Goal: Information Seeking & Learning: Learn about a topic

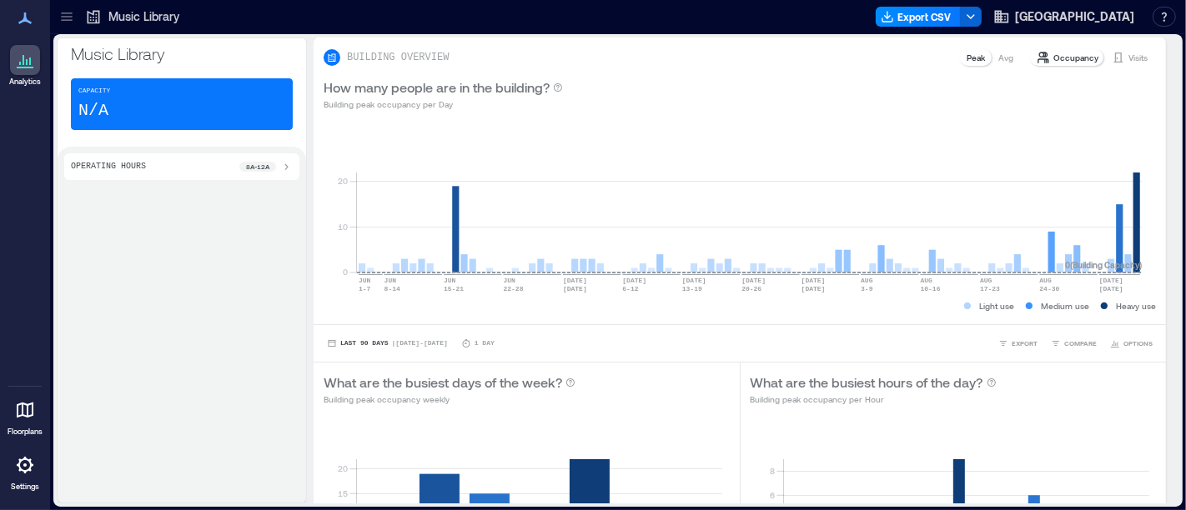
click at [63, 13] on icon at bounding box center [66, 16] width 17 height 17
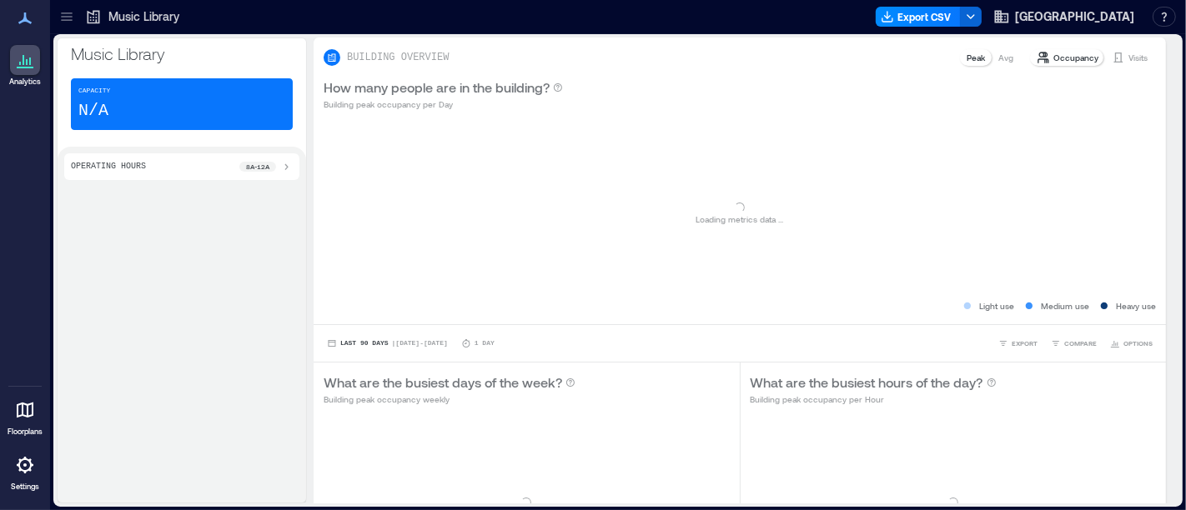
click at [64, 20] on icon at bounding box center [66, 20] width 11 height 2
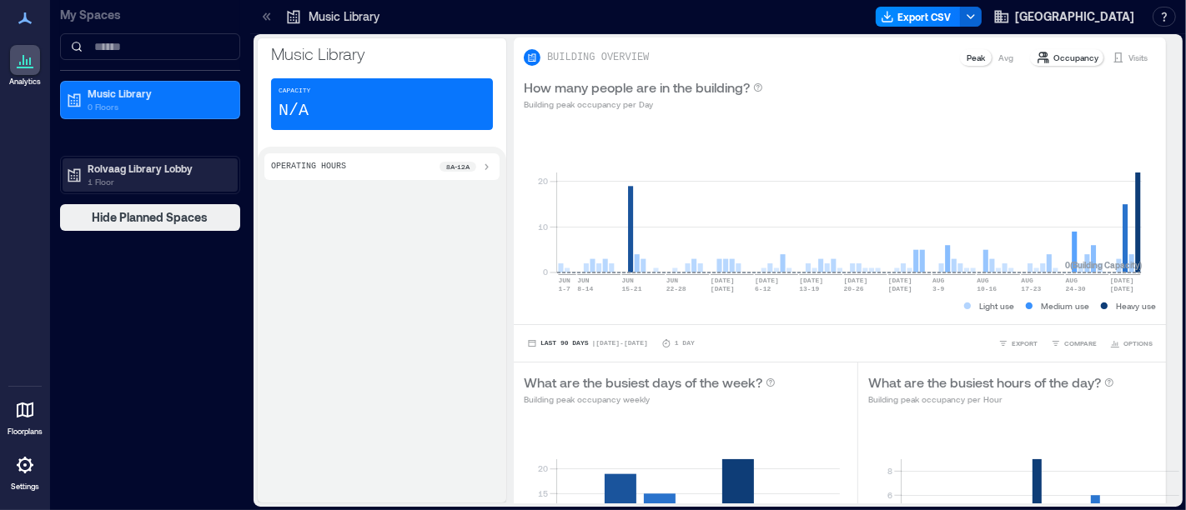
drag, startPoint x: 124, startPoint y: 173, endPoint x: 135, endPoint y: 188, distance: 18.5
click at [126, 177] on div "Rolvaag Library Lobby 1 Floor" at bounding box center [158, 175] width 140 height 27
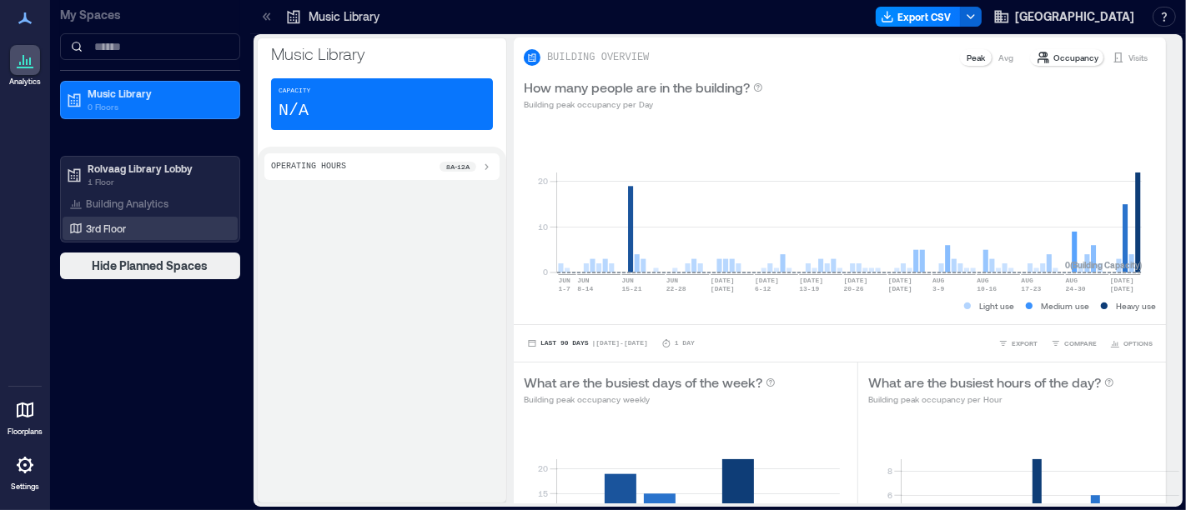
click at [118, 222] on p "3rd Floor" at bounding box center [106, 228] width 40 height 13
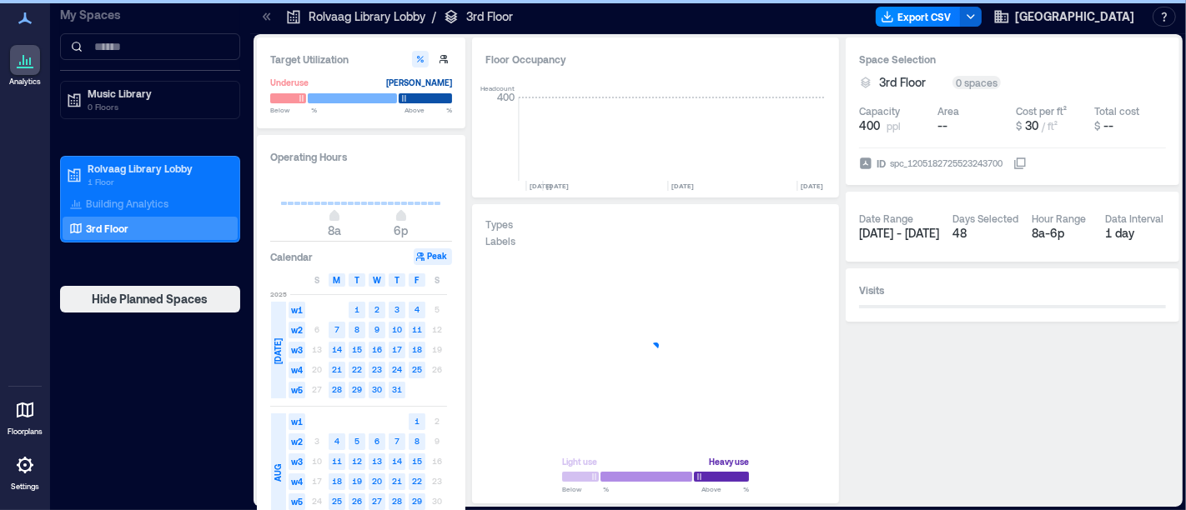
click at [266, 17] on icon at bounding box center [267, 16] width 17 height 17
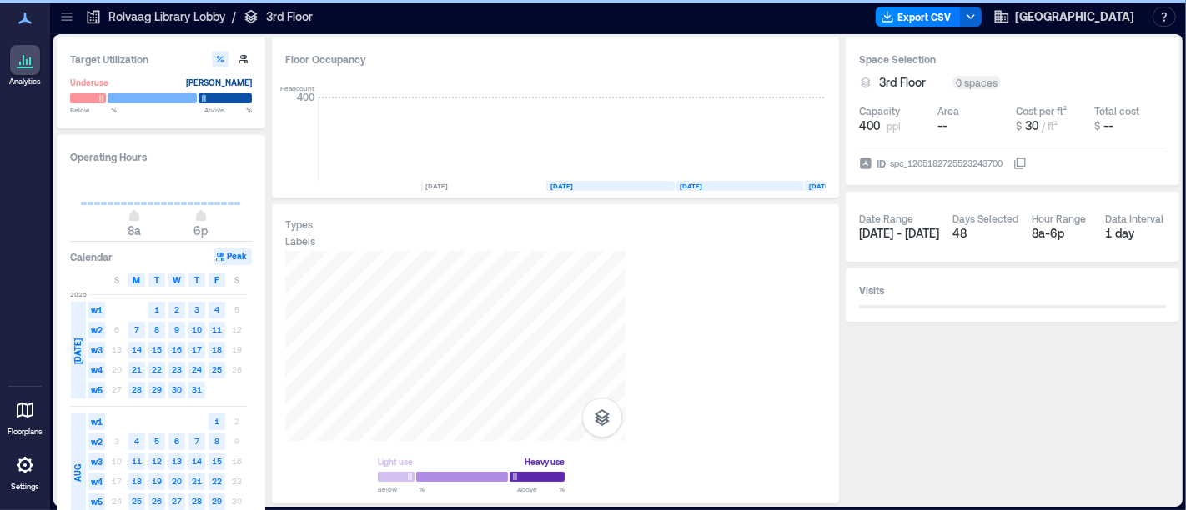
scroll to position [0, 6896]
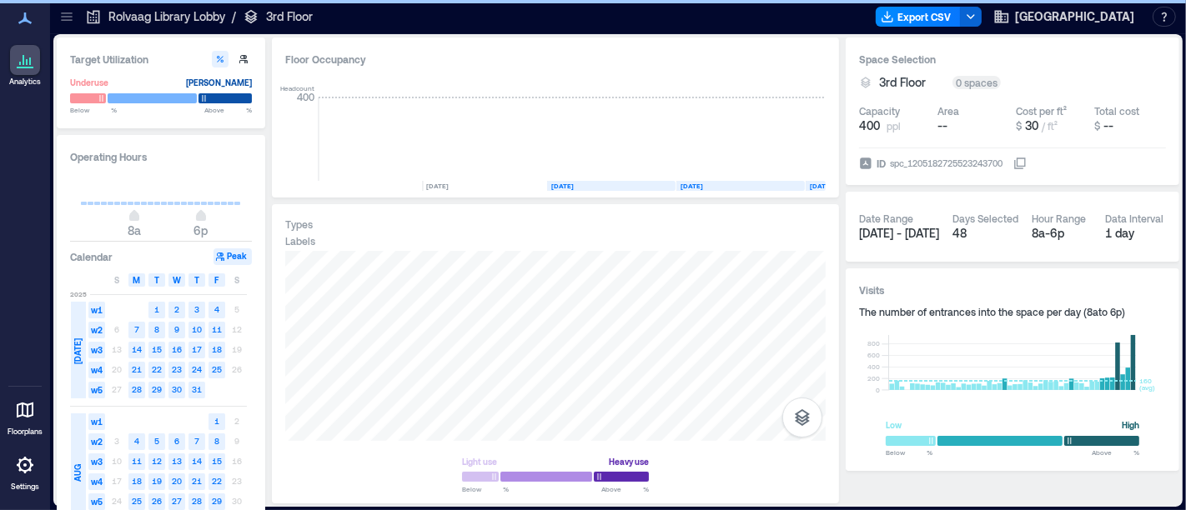
click at [33, 58] on icon at bounding box center [25, 60] width 20 height 20
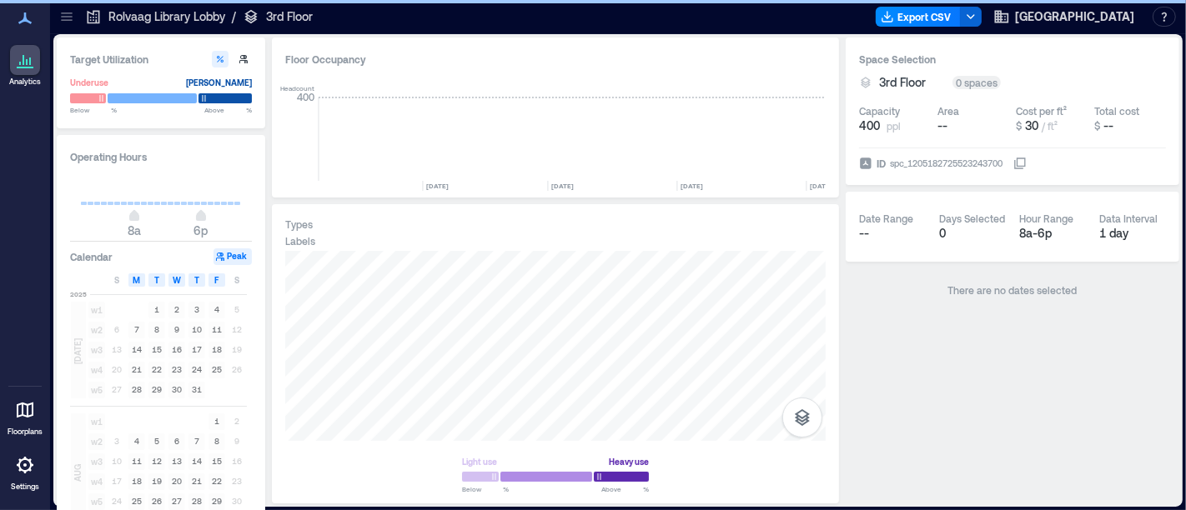
click at [126, 16] on p "Rolvaag Library Lobby" at bounding box center [166, 16] width 117 height 17
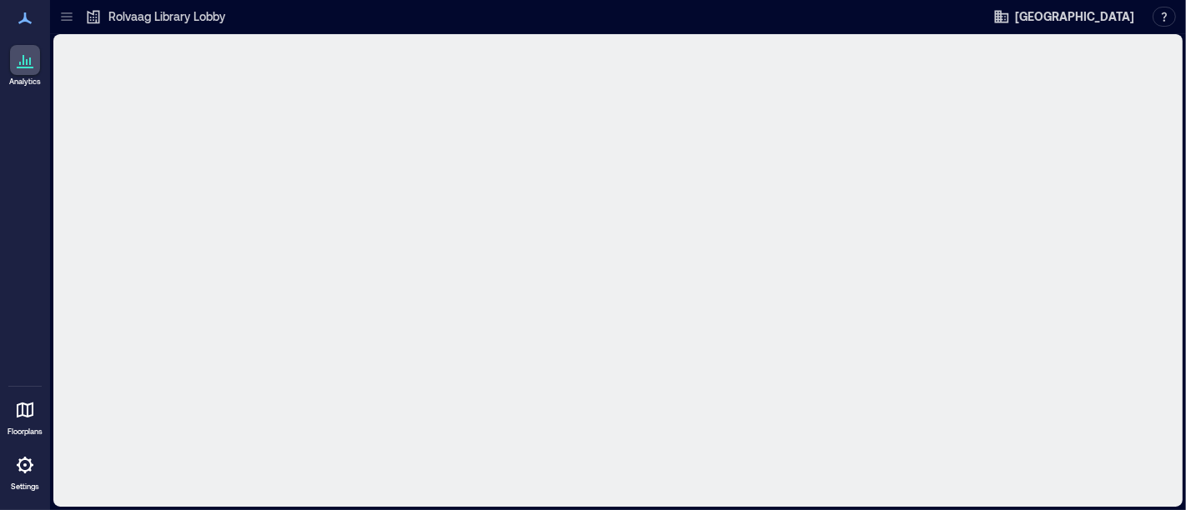
click at [73, 16] on icon at bounding box center [66, 16] width 17 height 17
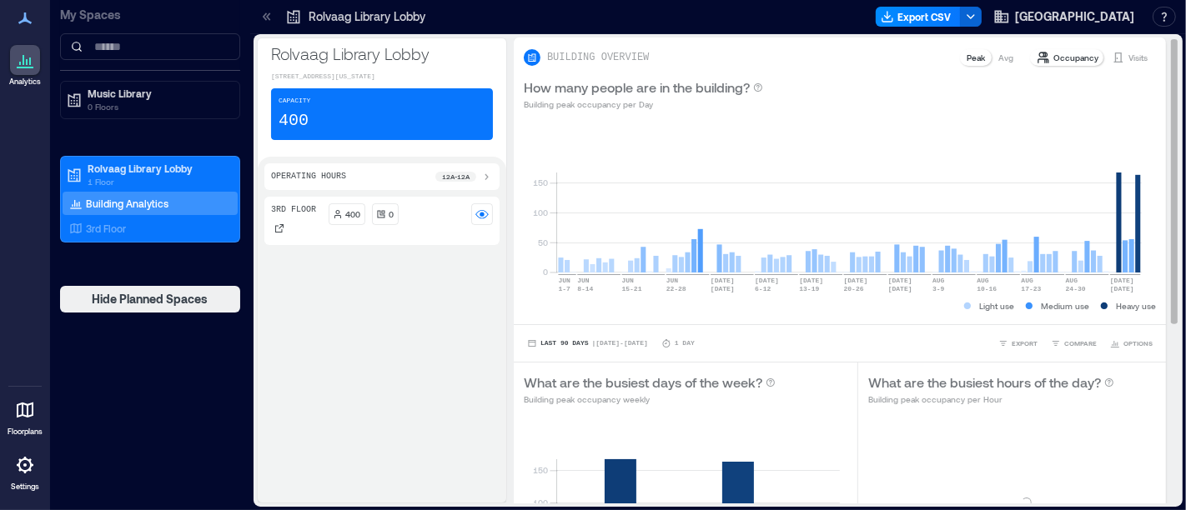
click at [120, 224] on p "3rd Floor" at bounding box center [106, 228] width 40 height 13
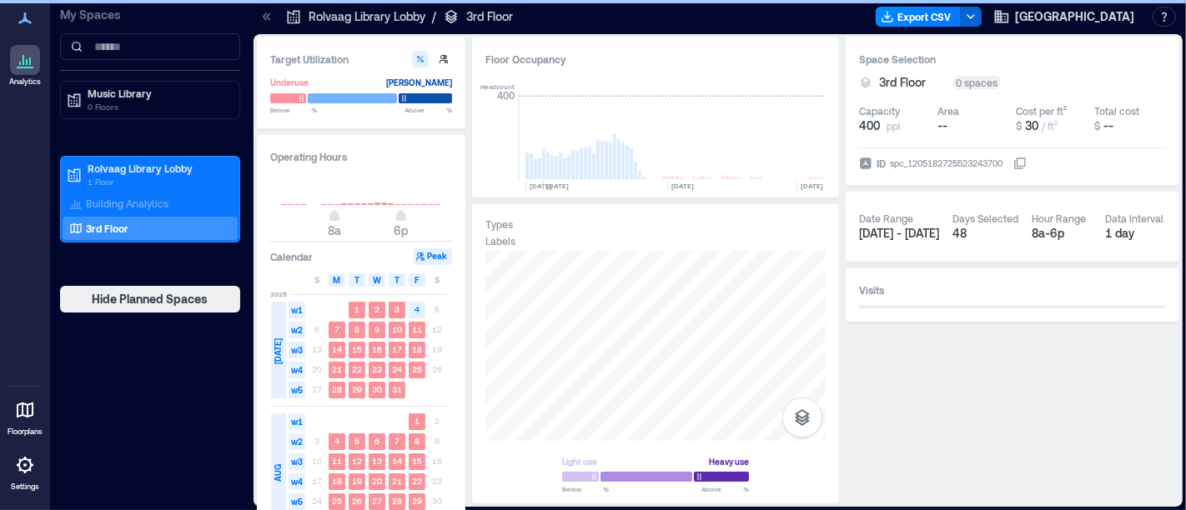
scroll to position [0, 7096]
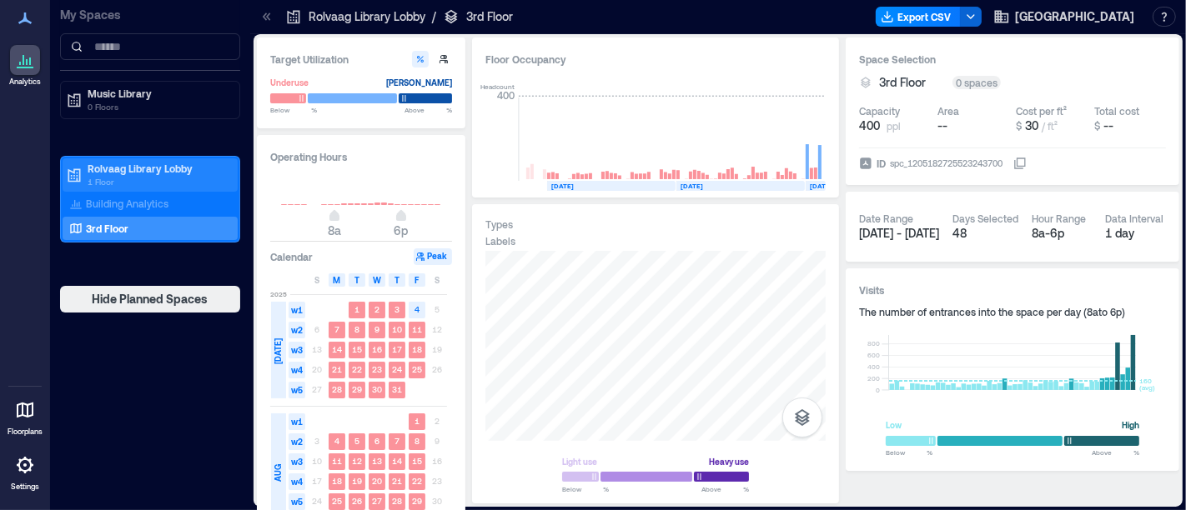
click at [121, 169] on p "Rolvaag Library Lobby" at bounding box center [158, 168] width 140 height 13
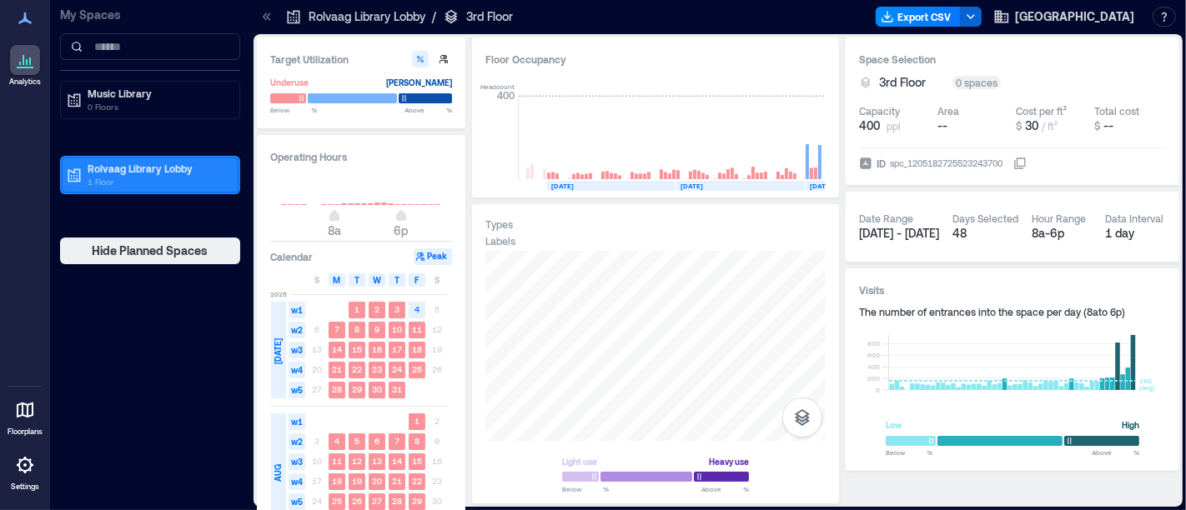
click at [126, 175] on p "1 Floor" at bounding box center [158, 181] width 140 height 13
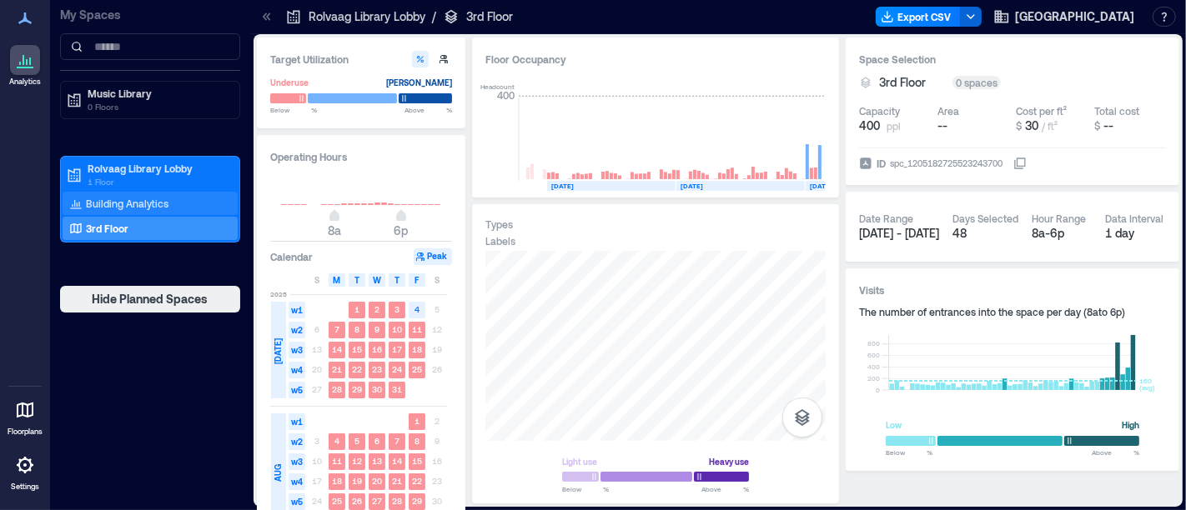
click at [133, 200] on p "Building Analytics" at bounding box center [127, 203] width 83 height 13
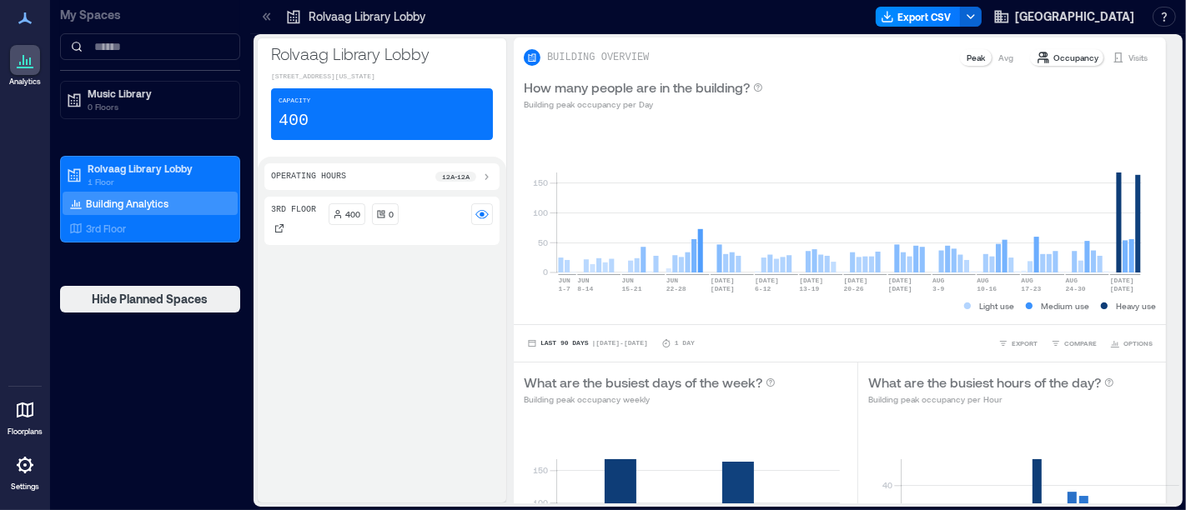
click at [262, 18] on icon at bounding box center [267, 16] width 17 height 17
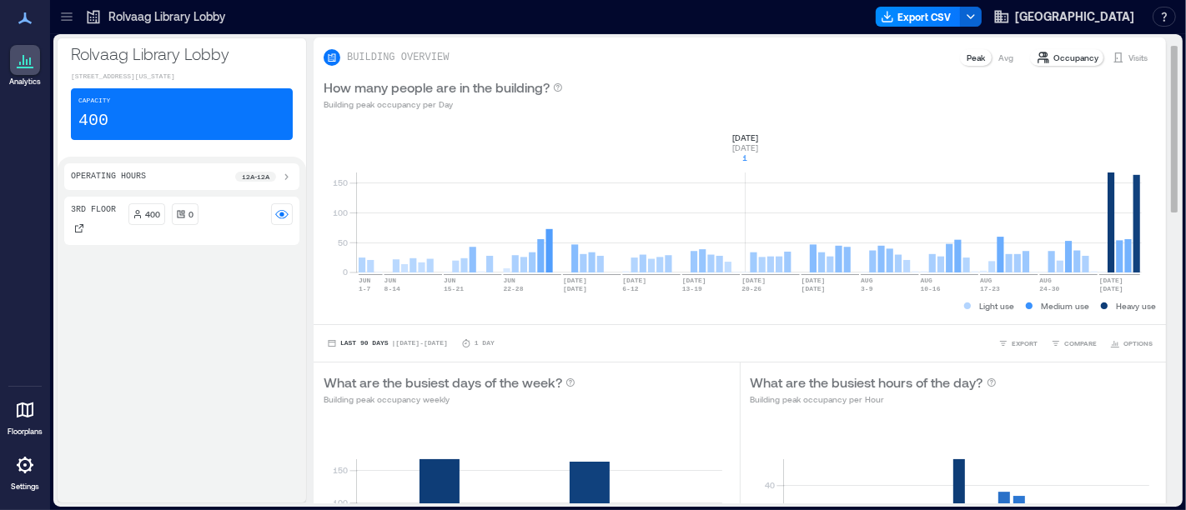
scroll to position [836, 0]
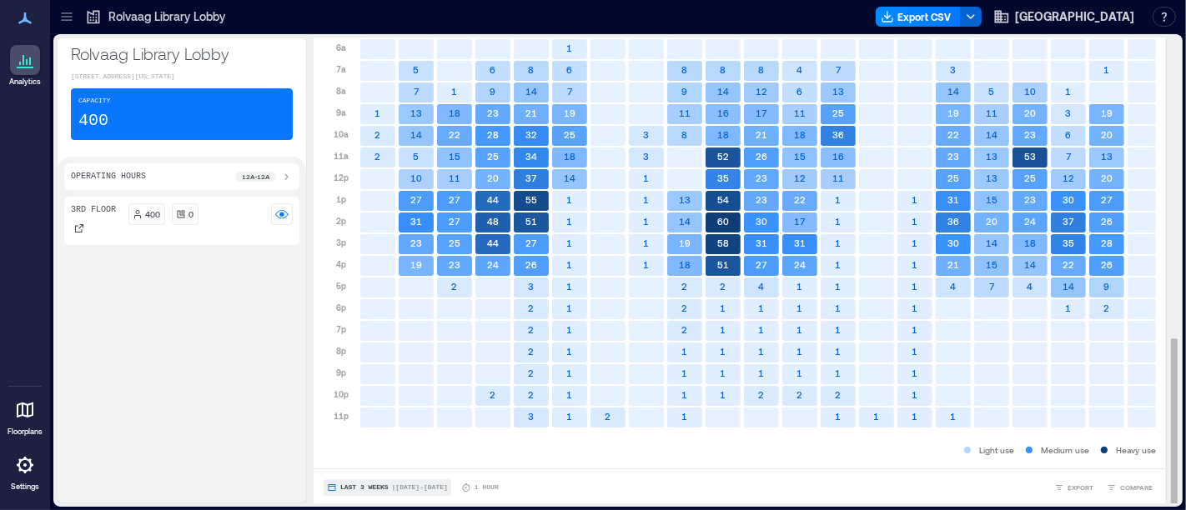
click at [379, 488] on span "Last 3 Weeks" at bounding box center [364, 488] width 48 height 0
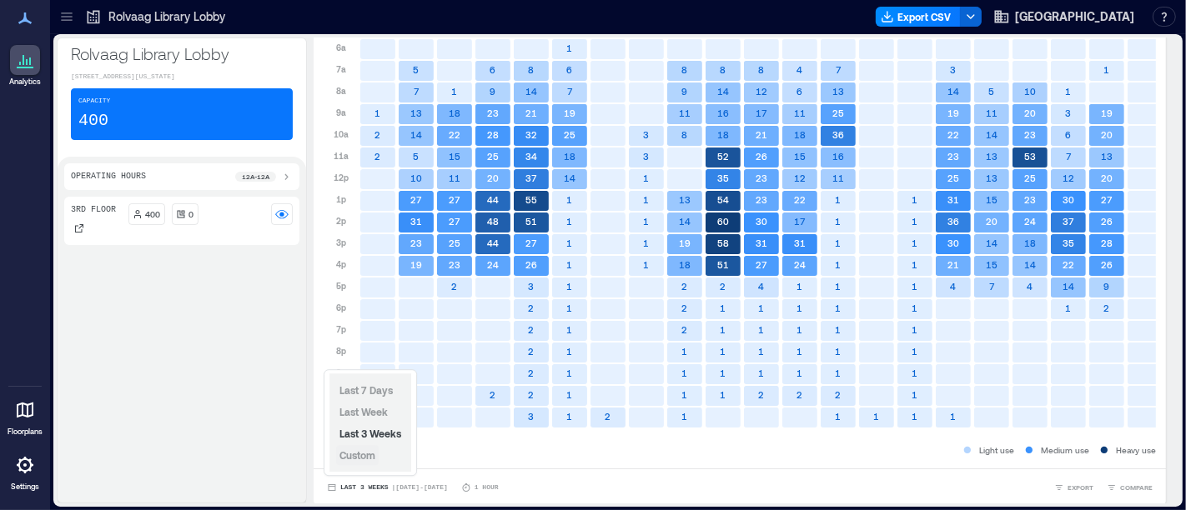
click at [377, 461] on button "Custom" at bounding box center [357, 455] width 43 height 20
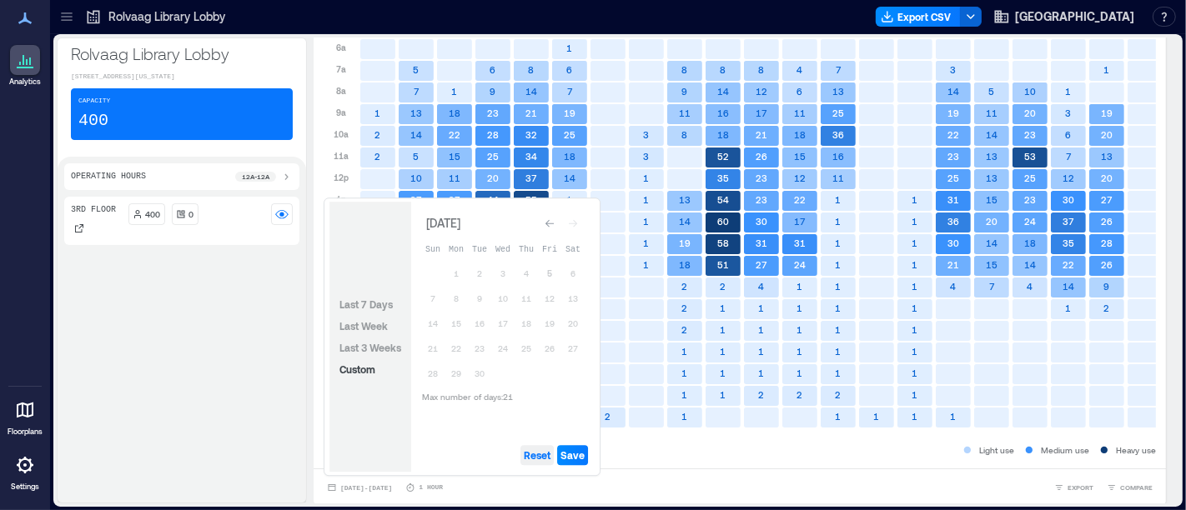
click at [540, 456] on span "Reset" at bounding box center [537, 455] width 27 height 13
click at [519, 269] on button "4" at bounding box center [526, 273] width 23 height 23
click at [550, 273] on button "5" at bounding box center [549, 273] width 23 height 23
click at [580, 452] on span "Save" at bounding box center [572, 455] width 24 height 13
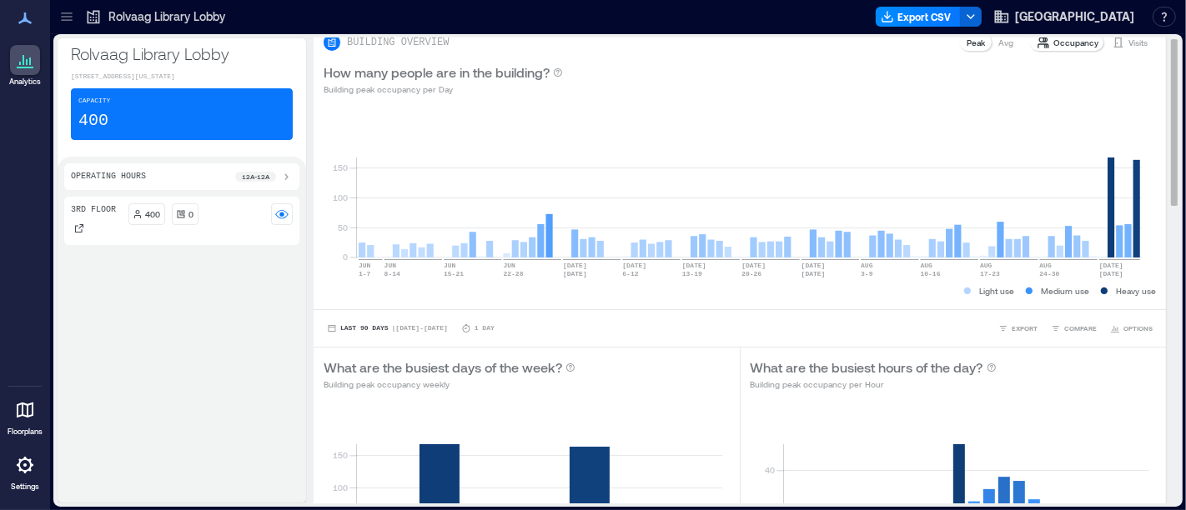
scroll to position [0, 0]
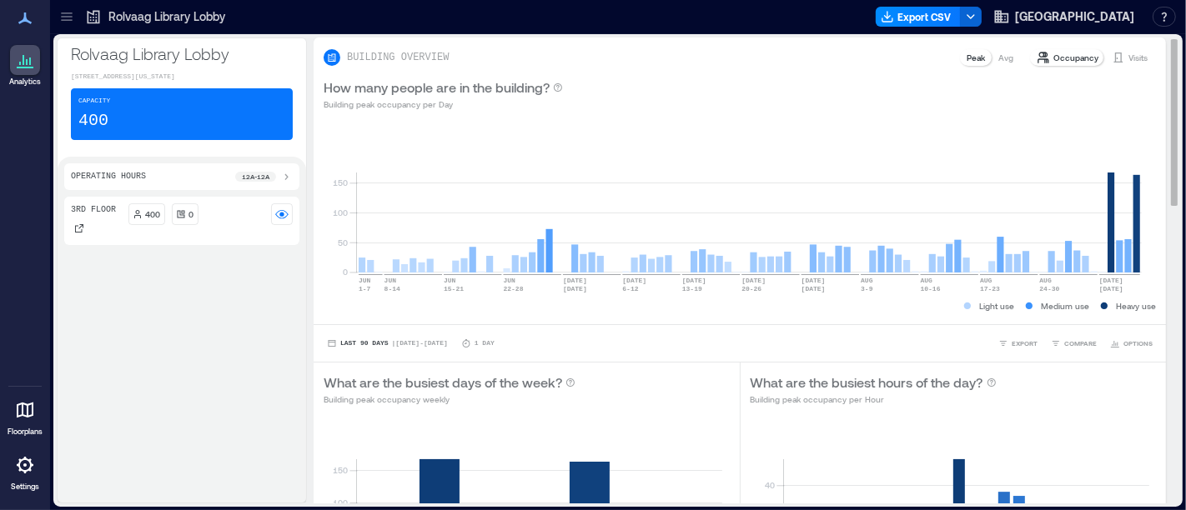
click at [1082, 57] on p "Occupancy" at bounding box center [1075, 57] width 45 height 13
click at [1053, 53] on p "Occupancy" at bounding box center [1075, 57] width 45 height 13
click at [1053, 63] on p "Occupancy" at bounding box center [1075, 57] width 45 height 13
click at [1128, 53] on p "Visits" at bounding box center [1137, 57] width 19 height 13
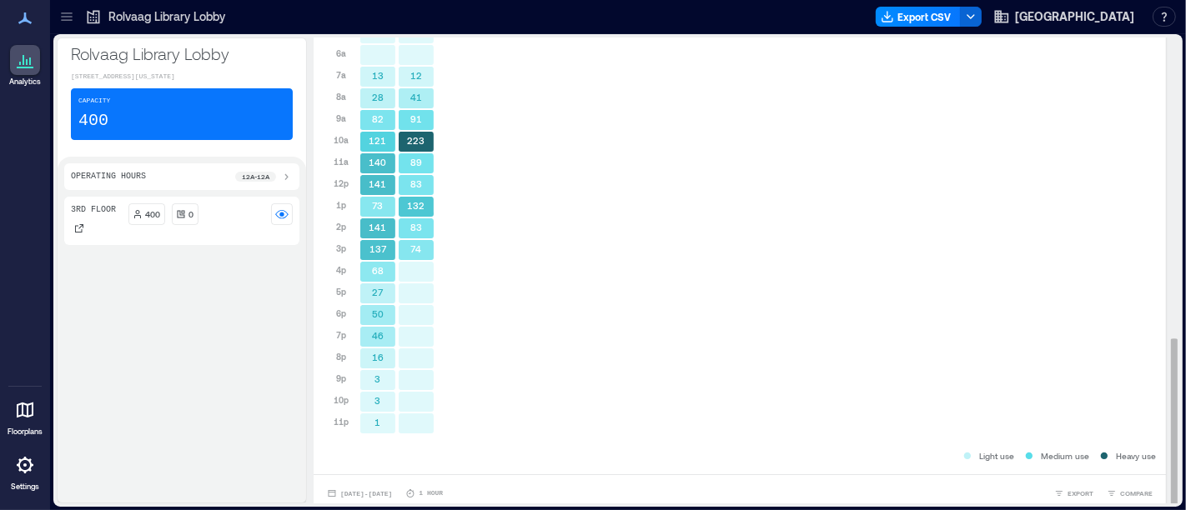
scroll to position [836, 0]
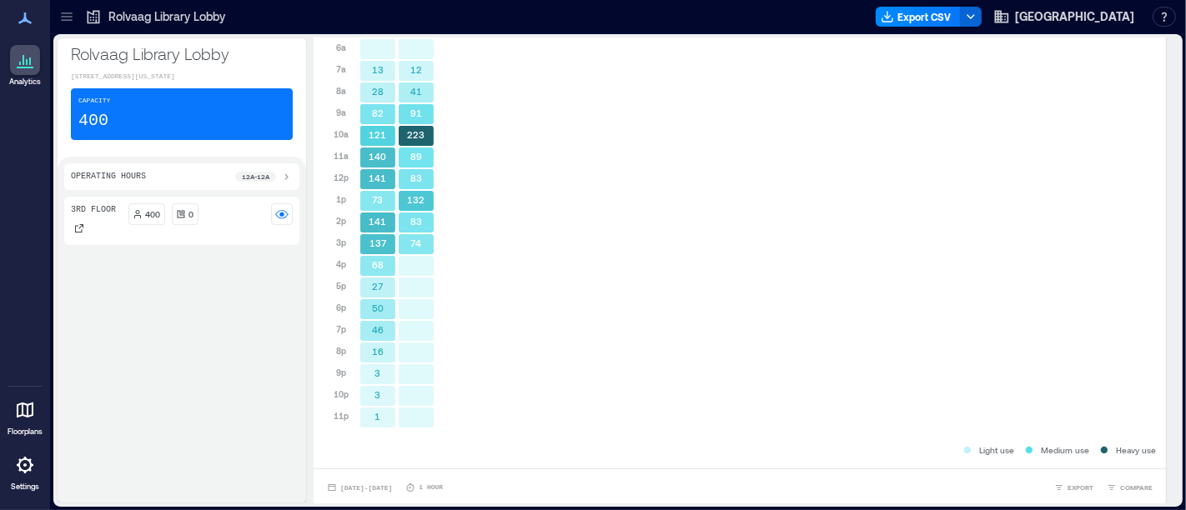
click at [15, 460] on icon at bounding box center [25, 465] width 20 height 20
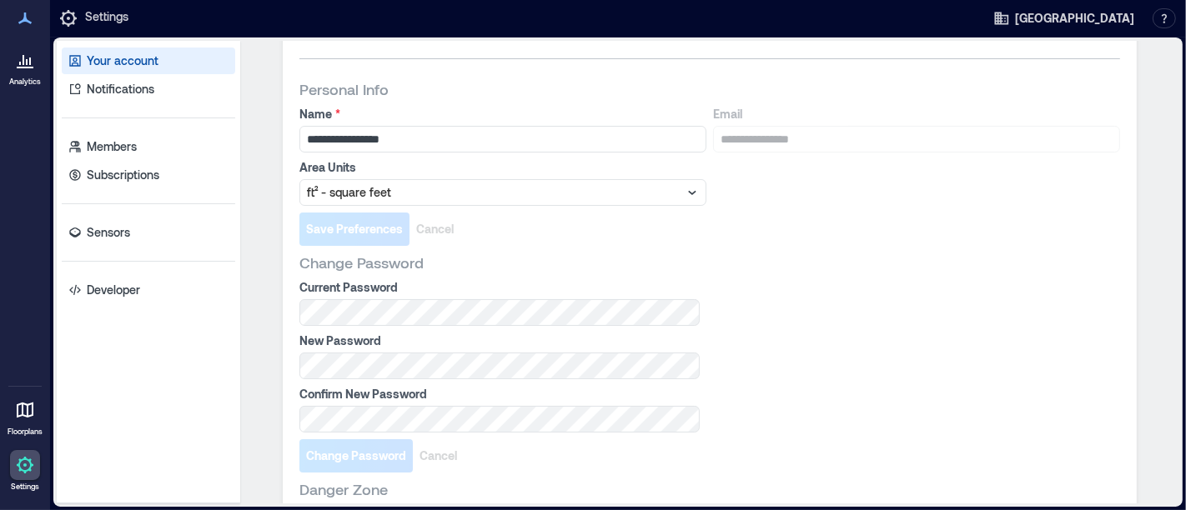
scroll to position [104, 0]
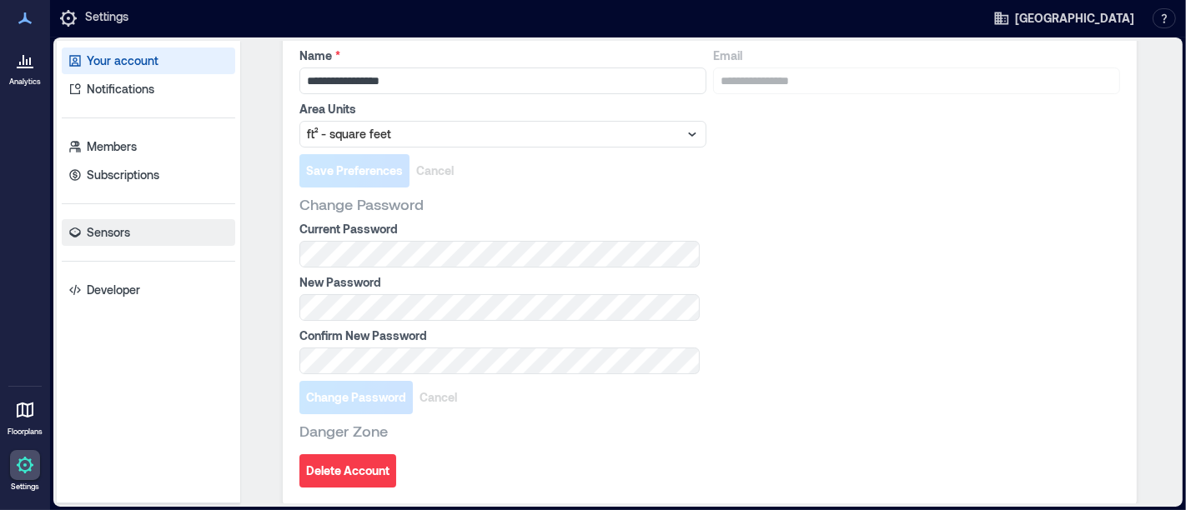
click at [112, 230] on p "Sensors" at bounding box center [108, 232] width 43 height 17
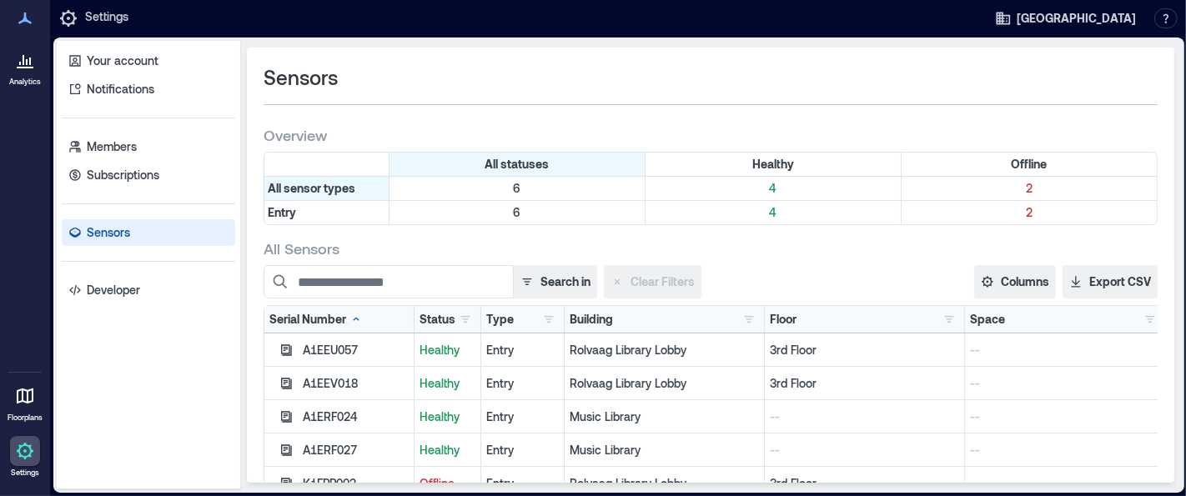
scroll to position [297, 0]
